Goal: Find specific page/section: Find specific page/section

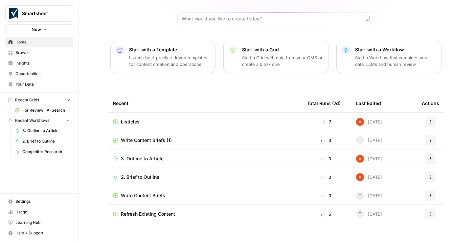
scroll to position [62, 0]
click at [129, 118] on span "Listicles" at bounding box center [130, 121] width 19 height 7
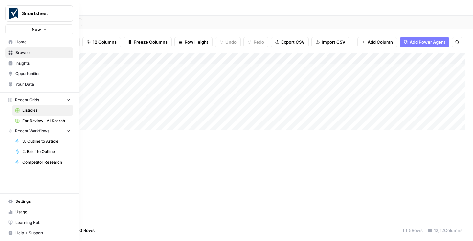
click at [25, 72] on span "Opportunities" at bounding box center [42, 74] width 55 height 6
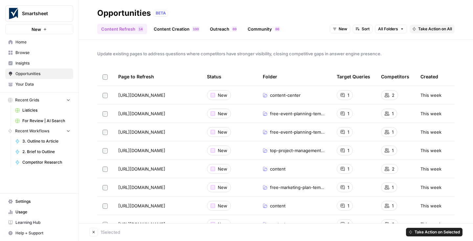
click at [25, 85] on span "Your Data" at bounding box center [42, 84] width 55 height 6
